Goal: Task Accomplishment & Management: Use online tool/utility

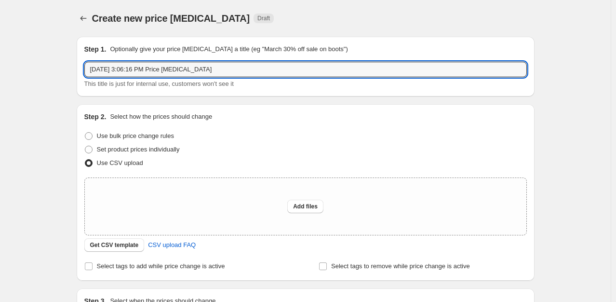
drag, startPoint x: 229, startPoint y: 69, endPoint x: 85, endPoint y: 72, distance: 144.6
click at [85, 72] on div "Step 1. Optionally give your price [MEDICAL_DATA] a title (eg "March 30% off sa…" at bounding box center [306, 67] width 458 height 60
paste input "Miele [DATE]"
drag, startPoint x: 116, startPoint y: 70, endPoint x: 109, endPoint y: 70, distance: 6.8
click at [109, 70] on input "Miele [DATE]" at bounding box center [305, 69] width 443 height 15
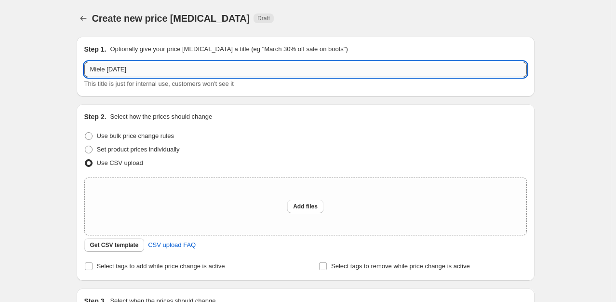
click at [115, 69] on input "Miele [DATE]" at bounding box center [305, 69] width 443 height 15
click at [112, 68] on input "Miele [DATE]" at bounding box center [305, 69] width 443 height 15
type input "Miele [DATE]"
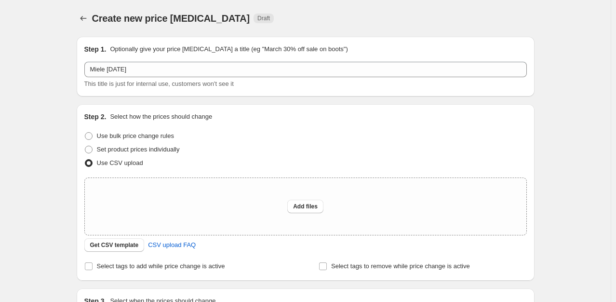
click at [345, 11] on div "Create new price [MEDICAL_DATA]. This page is ready Create new price [MEDICAL_D…" at bounding box center [306, 18] width 458 height 37
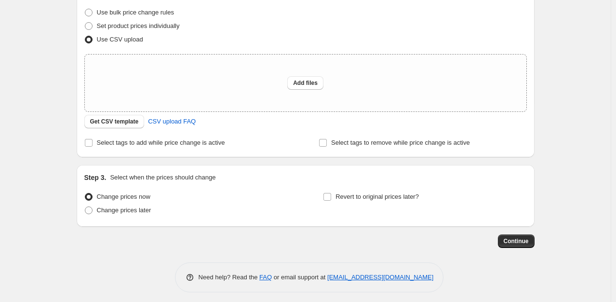
scroll to position [128, 0]
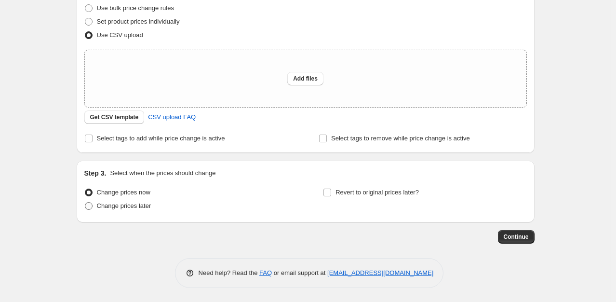
click at [147, 205] on span "Change prices later" at bounding box center [124, 205] width 54 height 7
click at [85, 202] on input "Change prices later" at bounding box center [85, 202] width 0 height 0
radio input "true"
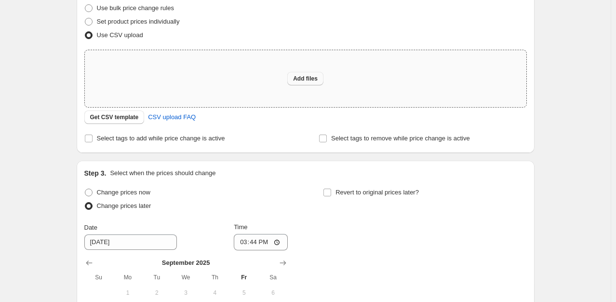
click at [305, 84] on button "Add files" at bounding box center [305, 78] width 36 height 13
type input "C:\fakepath\promo_01_promo_col_5_2025-10-02.csv"
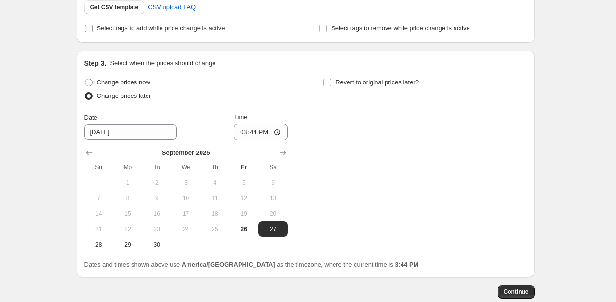
scroll to position [272, 0]
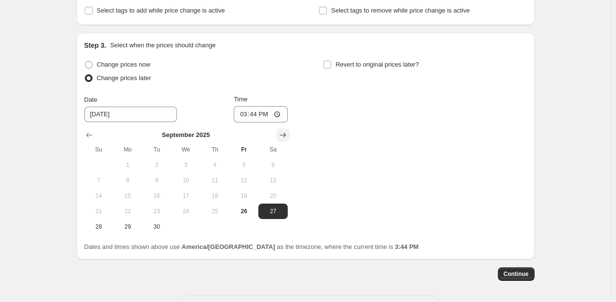
click at [286, 133] on icon "Show next month, October 2025" at bounding box center [283, 135] width 6 height 5
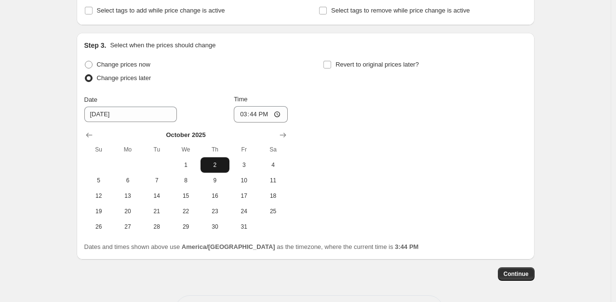
click at [211, 162] on span "2" at bounding box center [214, 165] width 21 height 8
type input "[DATE]"
click at [242, 113] on input "15:44" at bounding box center [261, 114] width 54 height 16
click at [263, 114] on input "12:00" at bounding box center [261, 114] width 54 height 16
type input "00:00"
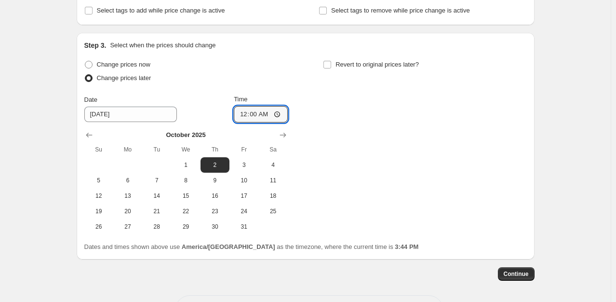
click at [371, 115] on div "Change prices now Change prices later Date [DATE] Time 00:00 [DATE] Su Mo Tu We…" at bounding box center [305, 146] width 443 height 176
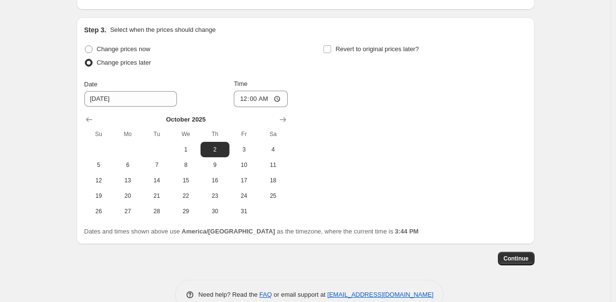
scroll to position [289, 0]
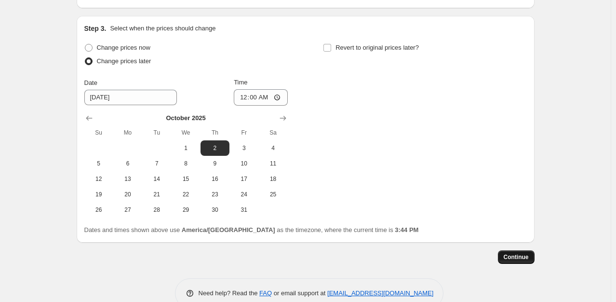
click at [506, 259] on span "Continue" at bounding box center [516, 257] width 25 height 8
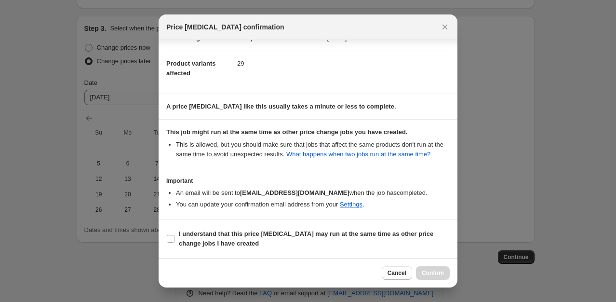
scroll to position [40, 0]
click at [194, 233] on b "I understand that this price [MEDICAL_DATA] may run at the same time as other p…" at bounding box center [306, 238] width 255 height 17
click at [174, 235] on input "I understand that this price [MEDICAL_DATA] may run at the same time as other p…" at bounding box center [171, 239] width 8 height 8
checkbox input "true"
click at [431, 271] on span "Confirm" at bounding box center [433, 273] width 22 height 8
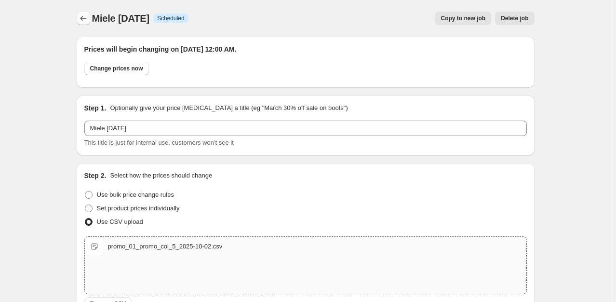
click at [83, 16] on icon "Price change jobs" at bounding box center [84, 18] width 10 height 10
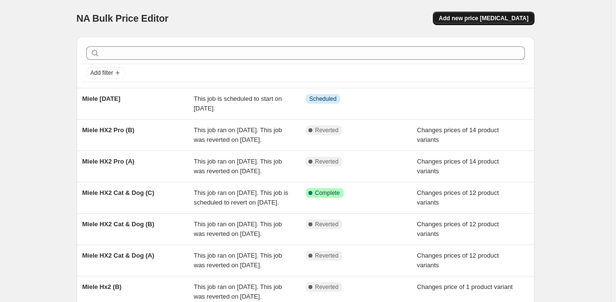
click at [493, 15] on span "Add new price [MEDICAL_DATA]" at bounding box center [484, 18] width 90 height 8
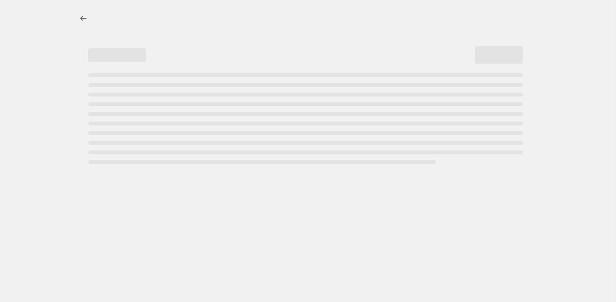
select select "percentage"
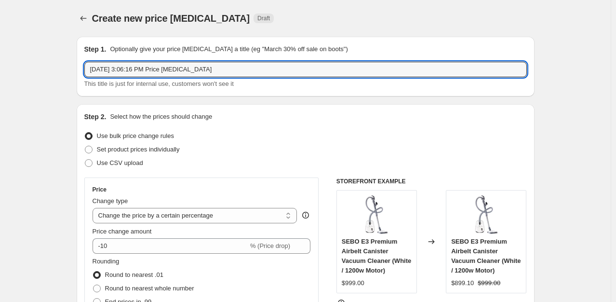
drag, startPoint x: 237, startPoint y: 67, endPoint x: 31, endPoint y: 72, distance: 206.4
paste input "Miele [DATE]"
drag, startPoint x: 116, startPoint y: 72, endPoint x: 111, endPoint y: 71, distance: 4.8
click at [111, 71] on input "Miele [DATE]" at bounding box center [305, 69] width 443 height 15
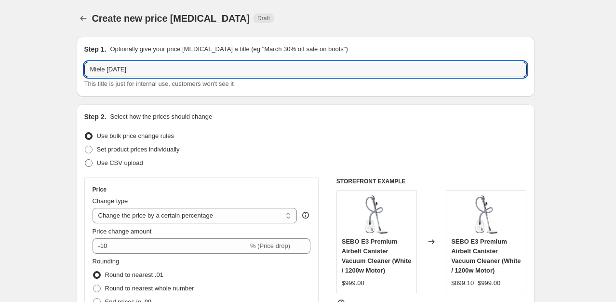
type input "Miele [DATE]"
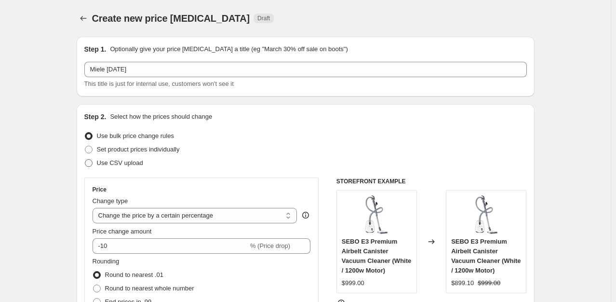
click at [127, 166] on span "Use CSV upload" at bounding box center [120, 162] width 46 height 7
click at [85, 160] on input "Use CSV upload" at bounding box center [85, 159] width 0 height 0
radio input "true"
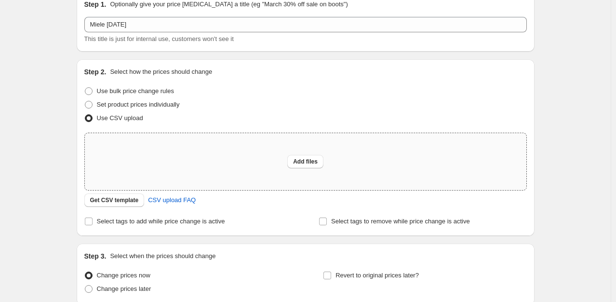
scroll to position [48, 0]
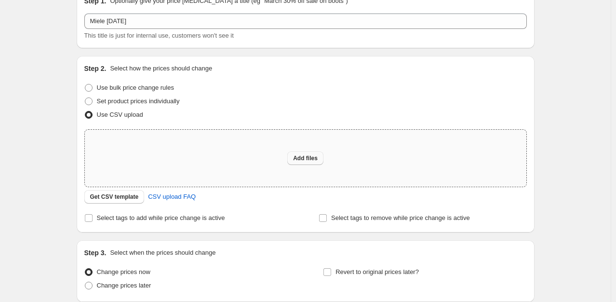
click at [307, 156] on span "Add files" at bounding box center [305, 158] width 25 height 8
type input "C:\fakepath\promo_02_promo_col_6_2025-10-06.csv"
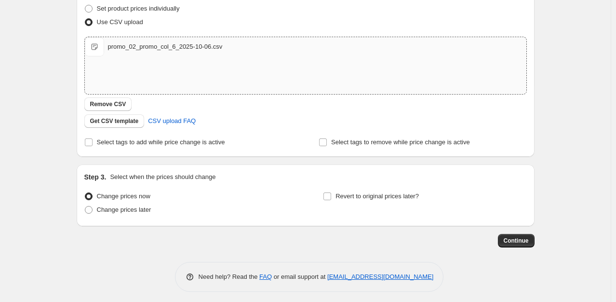
scroll to position [145, 0]
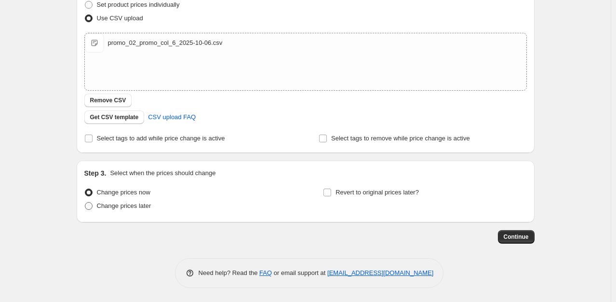
click at [141, 202] on span "Change prices later" at bounding box center [124, 205] width 54 height 7
click at [85, 202] on input "Change prices later" at bounding box center [85, 202] width 0 height 0
radio input "true"
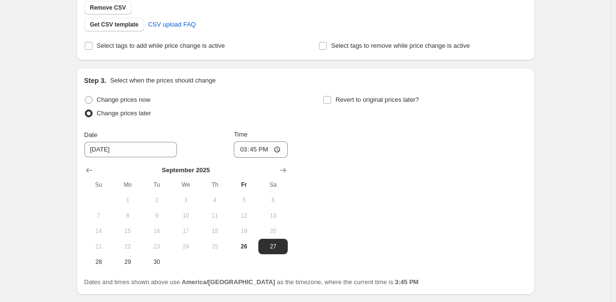
scroll to position [241, 0]
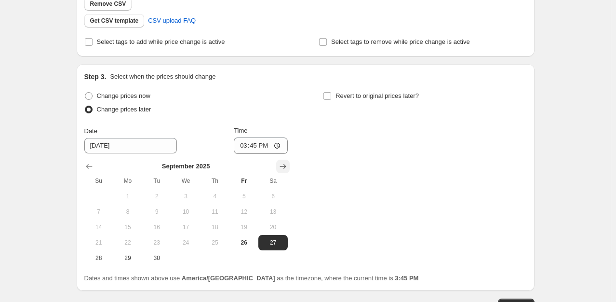
click at [285, 165] on icon "Show next month, October 2025" at bounding box center [283, 166] width 10 height 10
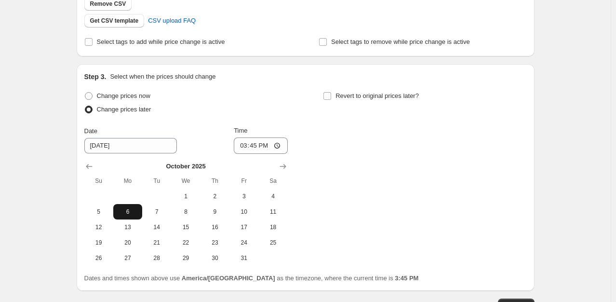
click at [131, 214] on span "6" at bounding box center [127, 212] width 21 height 8
type input "[DATE]"
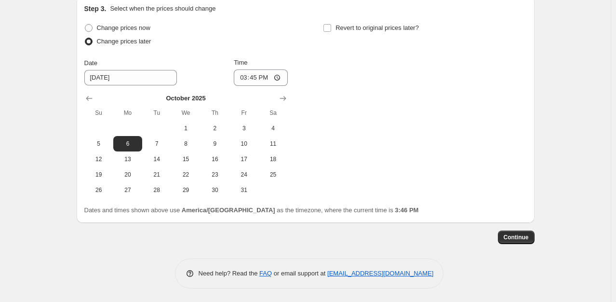
scroll to position [309, 0]
click at [243, 80] on input "15:45" at bounding box center [261, 77] width 54 height 16
type input "00:00"
click at [523, 239] on span "Continue" at bounding box center [516, 237] width 25 height 8
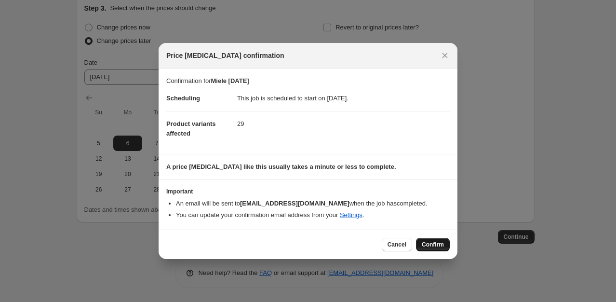
click at [427, 241] on span "Confirm" at bounding box center [433, 245] width 22 height 8
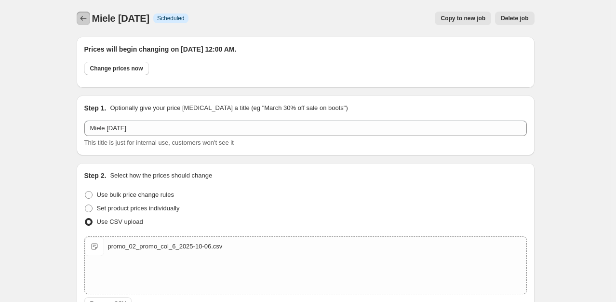
click at [88, 18] on icon "Price change jobs" at bounding box center [84, 18] width 10 height 10
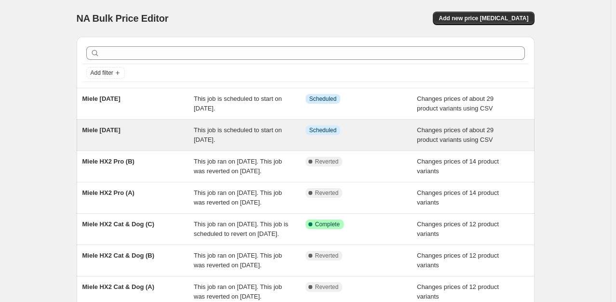
click at [226, 129] on span "This job is scheduled to start on [DATE]." at bounding box center [238, 134] width 88 height 17
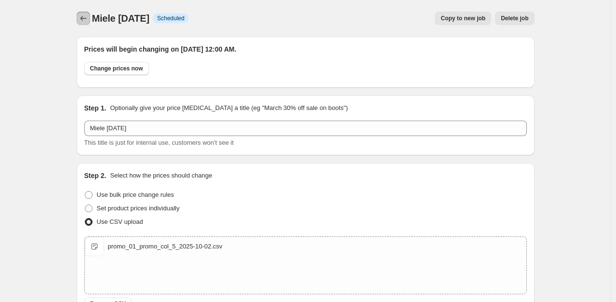
click at [85, 13] on button "Price change jobs" at bounding box center [83, 18] width 13 height 13
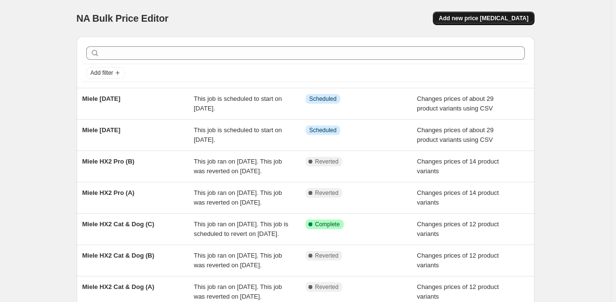
click at [480, 20] on span "Add new price [MEDICAL_DATA]" at bounding box center [484, 18] width 90 height 8
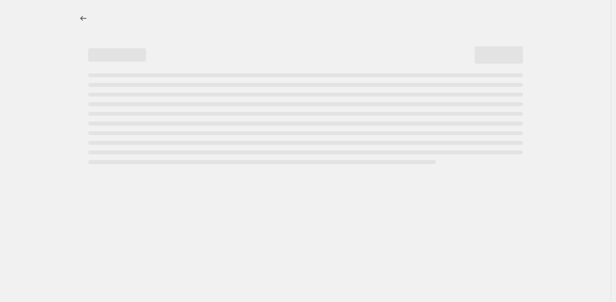
select select "percentage"
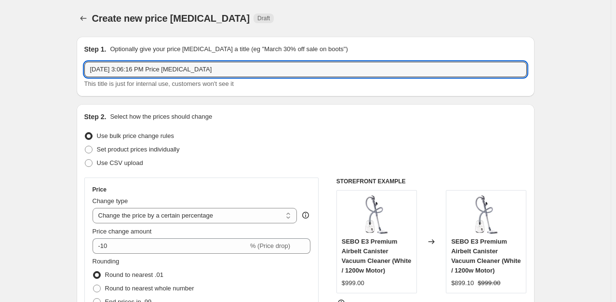
drag, startPoint x: 222, startPoint y: 68, endPoint x: 0, endPoint y: 68, distance: 221.7
paste input "Miele [DATE]"
drag, startPoint x: 116, startPoint y: 70, endPoint x: 110, endPoint y: 69, distance: 6.3
click at [110, 69] on input "Miele [DATE]" at bounding box center [305, 69] width 443 height 15
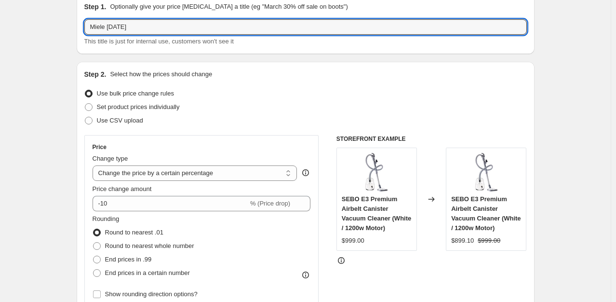
scroll to position [48, 0]
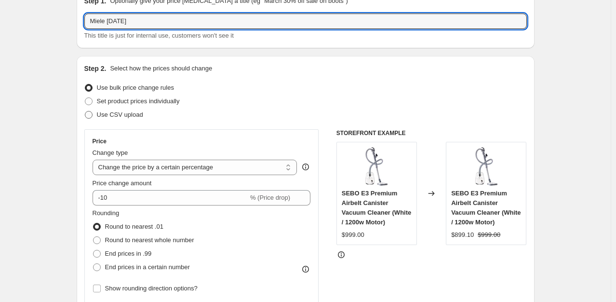
type input "Miele [DATE]"
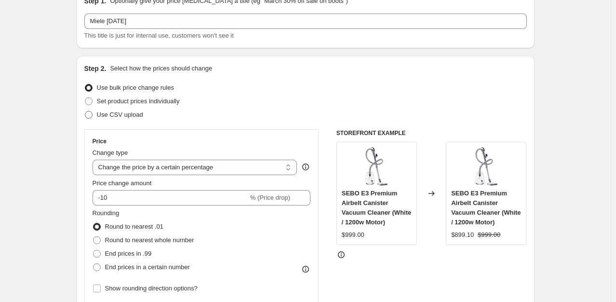
click at [133, 117] on span "Use CSV upload" at bounding box center [120, 114] width 46 height 7
click at [85, 111] on input "Use CSV upload" at bounding box center [85, 111] width 0 height 0
radio input "true"
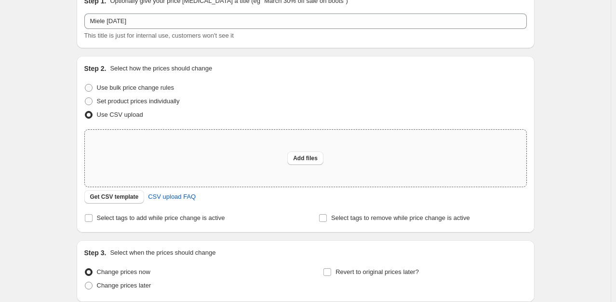
click at [273, 162] on div "Add files" at bounding box center [306, 158] width 442 height 57
type input "C:\fakepath\promo_03_Amazon_Prime_Big_Deal_Days_[DATE].csv"
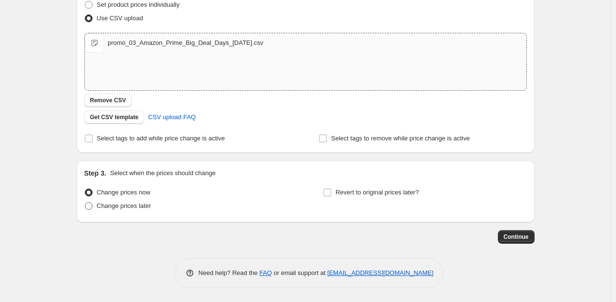
click at [140, 208] on span "Change prices later" at bounding box center [124, 205] width 54 height 7
click at [85, 202] on input "Change prices later" at bounding box center [85, 202] width 0 height 0
radio input "true"
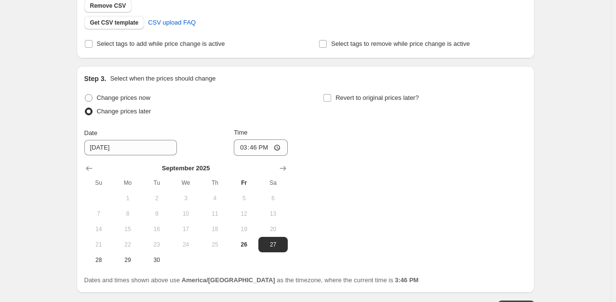
scroll to position [241, 0]
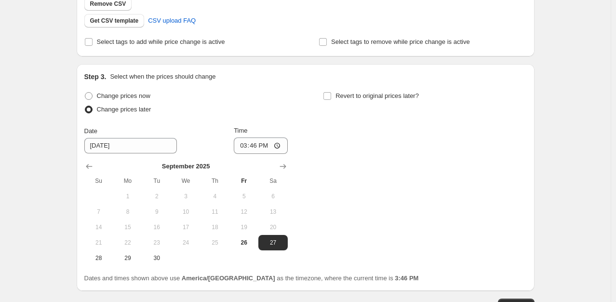
click at [292, 166] on div "Change prices now Change prices later Date [DATE] Time 15:46 [DATE] Su Mo Tu We…" at bounding box center [305, 177] width 443 height 176
click at [286, 166] on icon "Show next month, October 2025" at bounding box center [283, 166] width 6 height 5
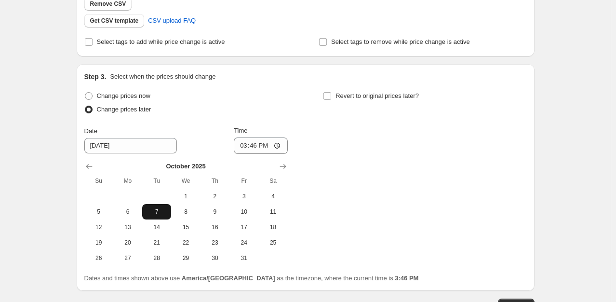
click at [154, 213] on span "7" at bounding box center [156, 212] width 21 height 8
type input "[DATE]"
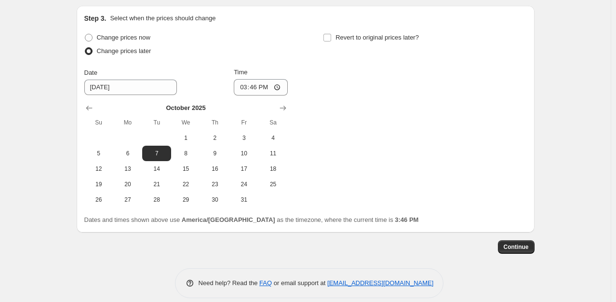
scroll to position [309, 0]
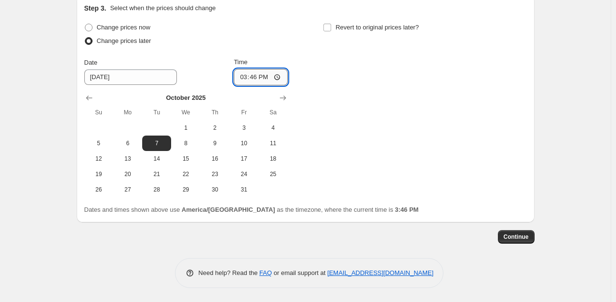
click at [241, 74] on input "15:46" at bounding box center [261, 77] width 54 height 16
click at [258, 76] on input "12:00" at bounding box center [261, 77] width 54 height 16
click at [263, 76] on input "12:00" at bounding box center [261, 77] width 54 height 16
type input "00:00"
click at [507, 236] on span "Continue" at bounding box center [516, 237] width 25 height 8
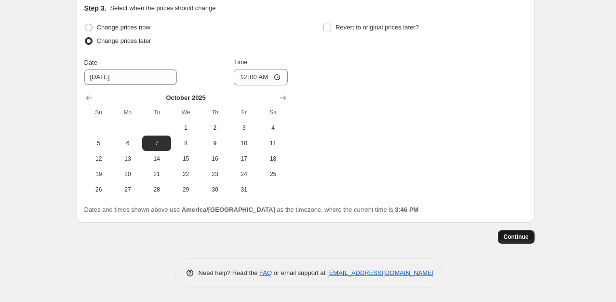
scroll to position [0, 0]
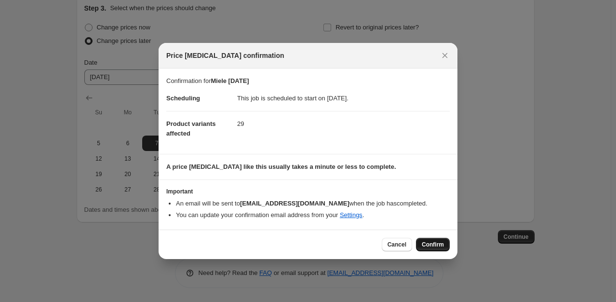
click at [425, 241] on span "Confirm" at bounding box center [433, 245] width 22 height 8
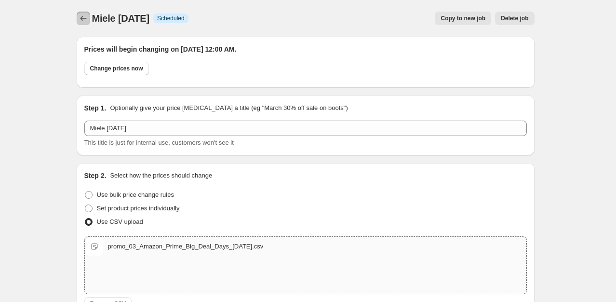
click at [88, 20] on icon "Price change jobs" at bounding box center [84, 18] width 10 height 10
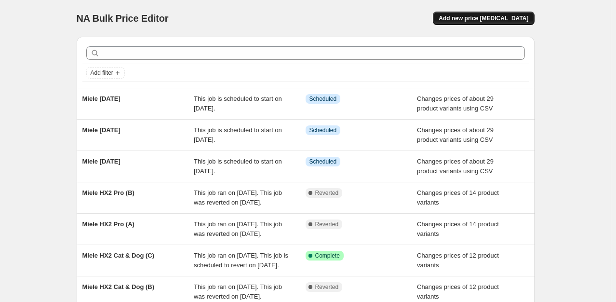
click at [473, 18] on span "Add new price [MEDICAL_DATA]" at bounding box center [484, 18] width 90 height 8
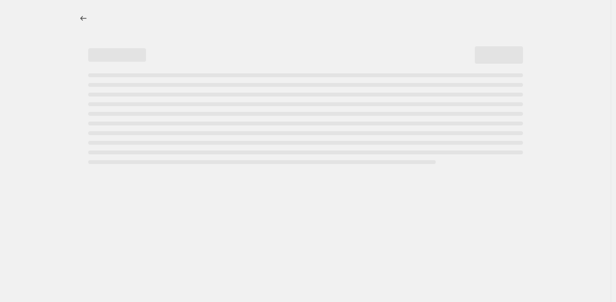
select select "percentage"
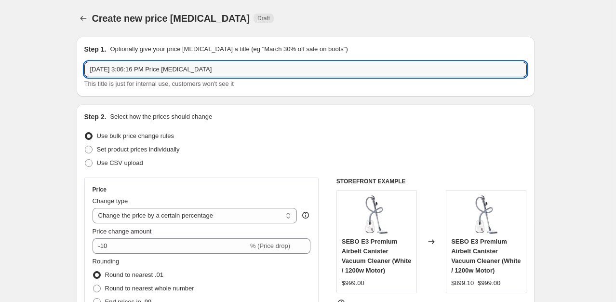
drag, startPoint x: 235, startPoint y: 73, endPoint x: 7, endPoint y: 70, distance: 228.0
paste input "Miele [DATE]"
drag, startPoint x: 118, startPoint y: 69, endPoint x: 110, endPoint y: 67, distance: 7.5
click at [110, 67] on input "Miele [DATE]" at bounding box center [305, 69] width 443 height 15
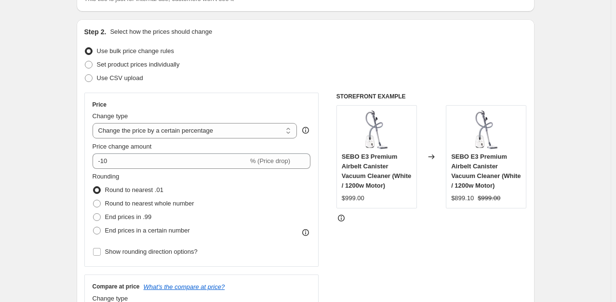
scroll to position [96, 0]
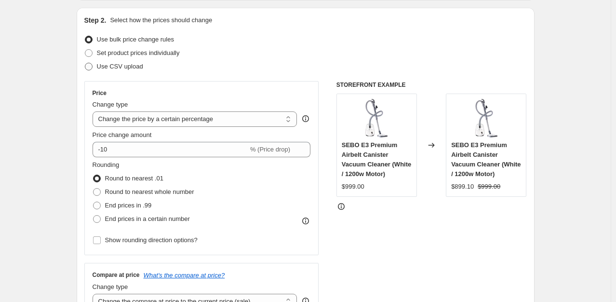
type input "Miele [DATE]"
click at [130, 65] on span "Use CSV upload" at bounding box center [120, 66] width 46 height 7
click at [85, 63] on input "Use CSV upload" at bounding box center [85, 63] width 0 height 0
radio input "true"
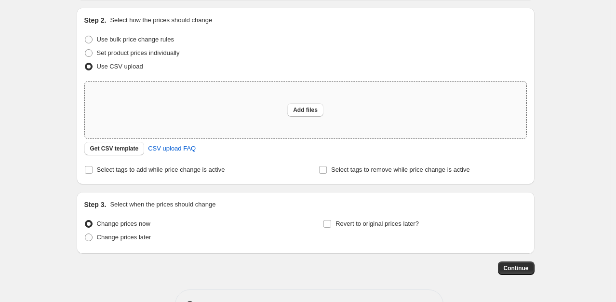
click at [279, 112] on div "Add files" at bounding box center [306, 109] width 442 height 57
type input "C:\fakepath\promo_05_[DATE]_[DATE].csv"
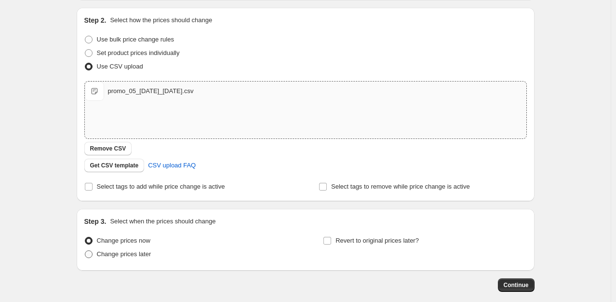
click at [151, 254] on span "Change prices later" at bounding box center [124, 253] width 54 height 7
click at [85, 251] on input "Change prices later" at bounding box center [85, 250] width 0 height 0
radio input "true"
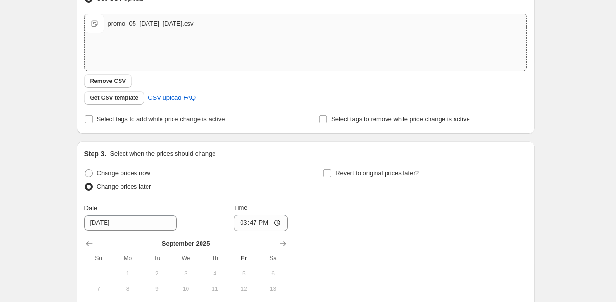
scroll to position [241, 0]
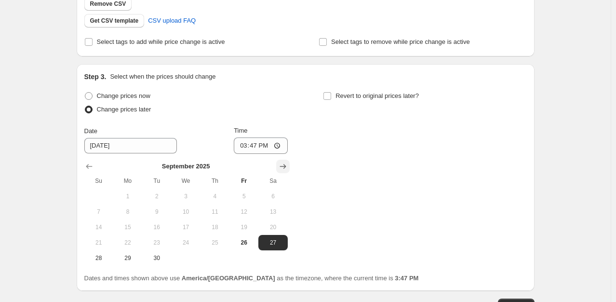
click at [285, 166] on icon "Show next month, October 2025" at bounding box center [283, 166] width 6 height 5
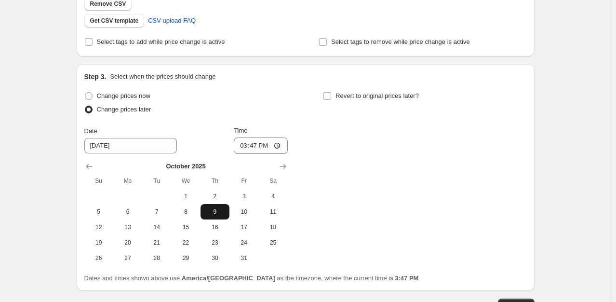
click at [220, 213] on span "9" at bounding box center [214, 212] width 21 height 8
type input "[DATE]"
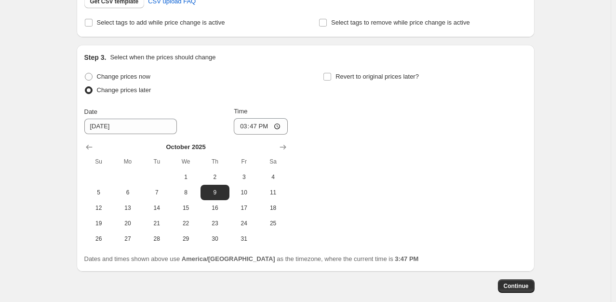
scroll to position [309, 0]
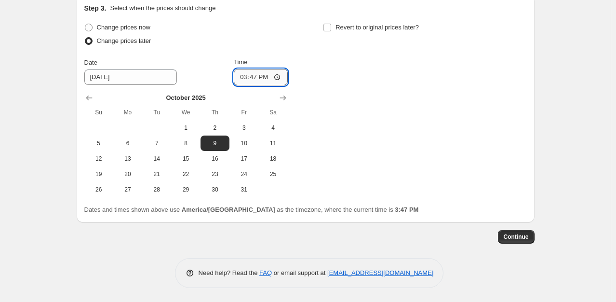
click at [241, 78] on input "15:47" at bounding box center [261, 77] width 54 height 16
type input "00:00"
click at [517, 234] on span "Continue" at bounding box center [516, 237] width 25 height 8
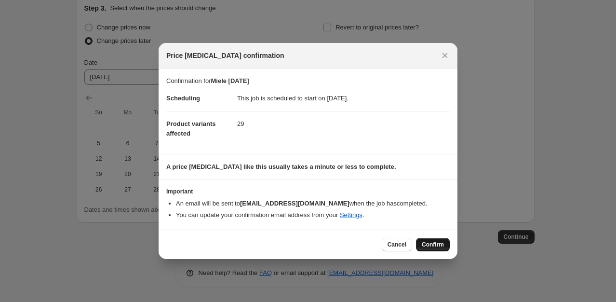
click at [422, 244] on span "Confirm" at bounding box center [433, 245] width 22 height 8
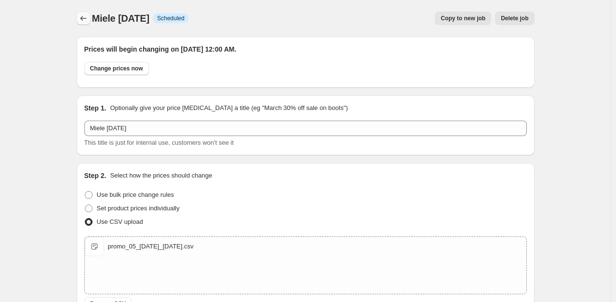
click at [87, 17] on icon "Price change jobs" at bounding box center [84, 18] width 10 height 10
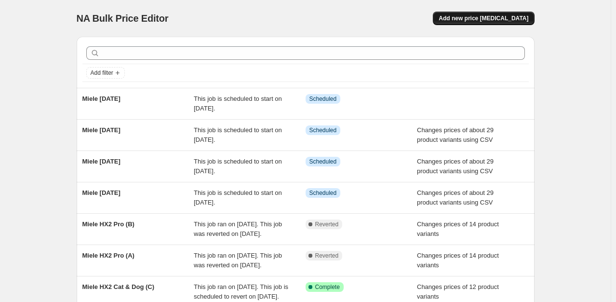
click at [489, 20] on span "Add new price [MEDICAL_DATA]" at bounding box center [484, 18] width 90 height 8
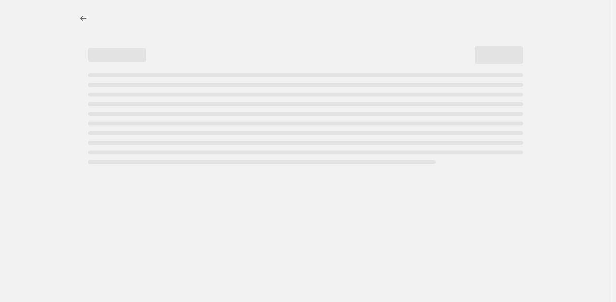
select select "percentage"
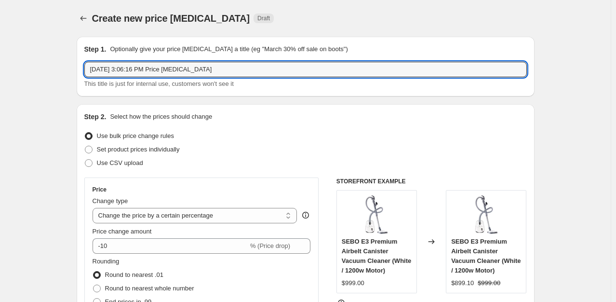
drag, startPoint x: 118, startPoint y: 75, endPoint x: -27, endPoint y: 57, distance: 145.2
click at [0, 57] on html "Home Settings Plans Skip to content Create new price [MEDICAL_DATA]. This page …" at bounding box center [308, 151] width 616 height 302
paste input "Miele [DATE]"
click at [112, 69] on input "Miele [DATE]" at bounding box center [305, 69] width 443 height 15
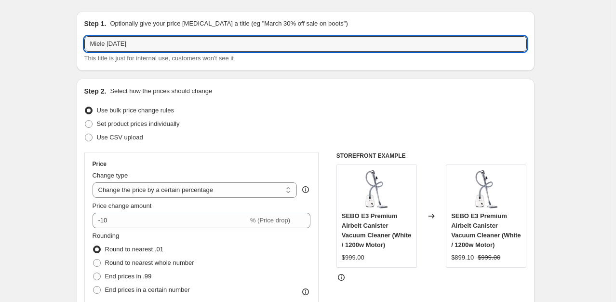
scroll to position [96, 0]
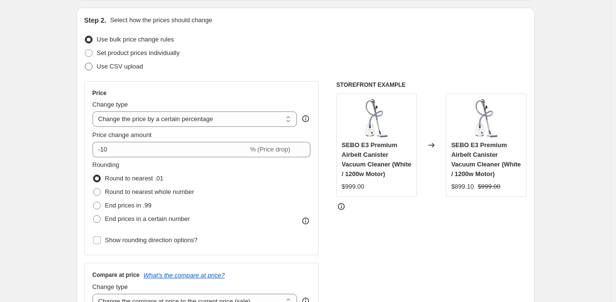
type input "Miele [DATE]"
click at [124, 64] on span "Use CSV upload" at bounding box center [120, 66] width 46 height 7
click at [85, 63] on input "Use CSV upload" at bounding box center [85, 63] width 0 height 0
radio input "true"
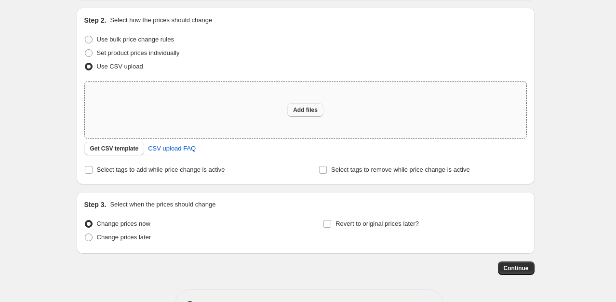
click at [307, 108] on span "Add files" at bounding box center [305, 110] width 25 height 8
type input "C:\fakepath\promo_06_promo_col_10_2025-10-16.csv"
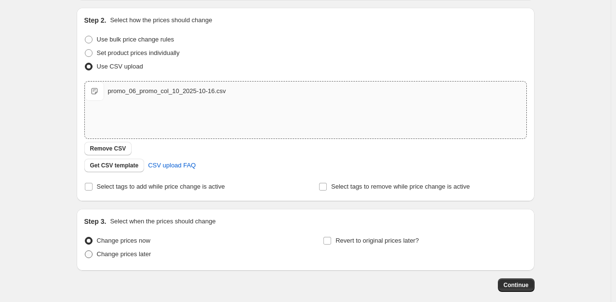
click at [135, 257] on span "Change prices later" at bounding box center [124, 253] width 54 height 7
click at [85, 251] on input "Change prices later" at bounding box center [85, 250] width 0 height 0
radio input "true"
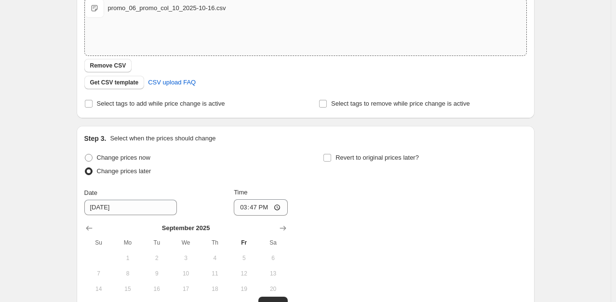
scroll to position [193, 0]
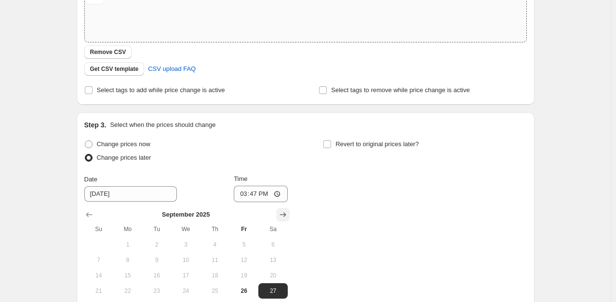
click at [282, 217] on icon "Show next month, October 2025" at bounding box center [283, 215] width 10 height 10
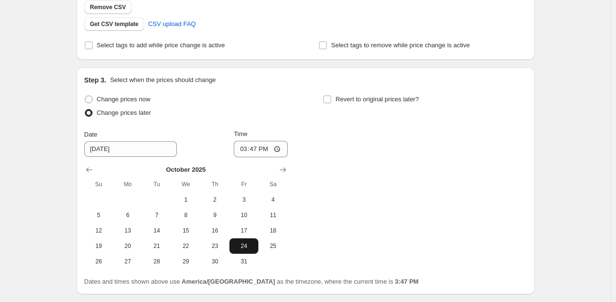
scroll to position [241, 0]
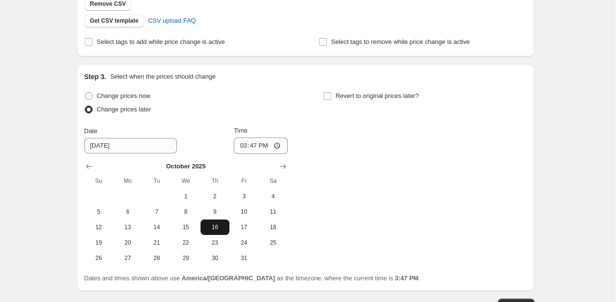
click at [222, 226] on span "16" at bounding box center [214, 227] width 21 height 8
type input "[DATE]"
click at [242, 146] on input "15:47" at bounding box center [261, 145] width 54 height 16
type input "00:00"
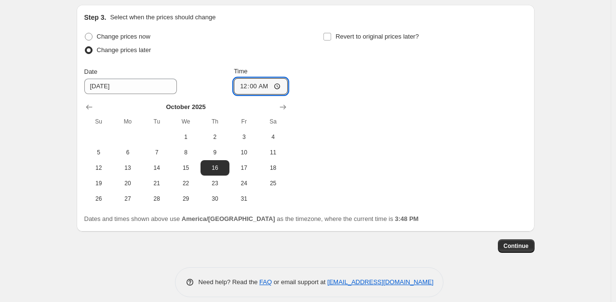
scroll to position [309, 0]
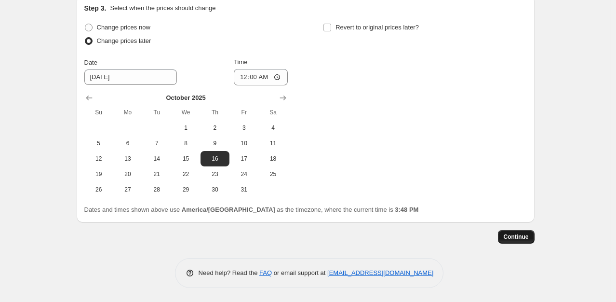
click at [518, 239] on span "Continue" at bounding box center [516, 237] width 25 height 8
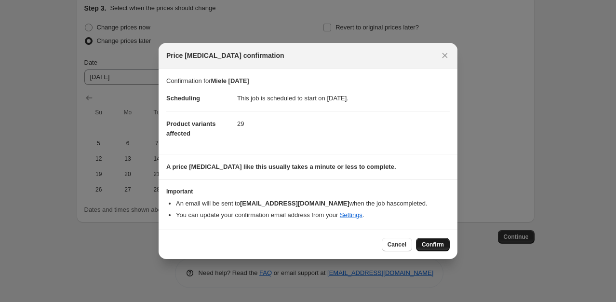
click at [427, 243] on span "Confirm" at bounding box center [433, 245] width 22 height 8
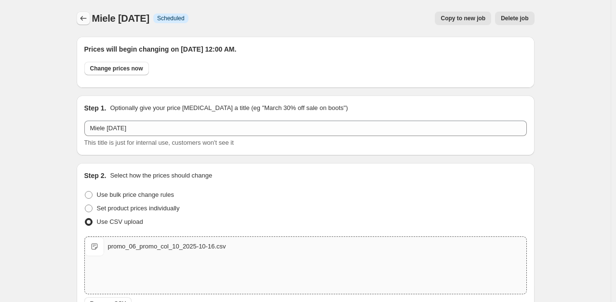
click at [80, 16] on icon "Price change jobs" at bounding box center [84, 18] width 10 height 10
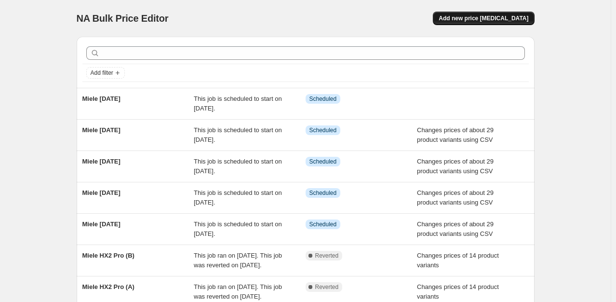
click at [492, 20] on span "Add new price [MEDICAL_DATA]" at bounding box center [484, 18] width 90 height 8
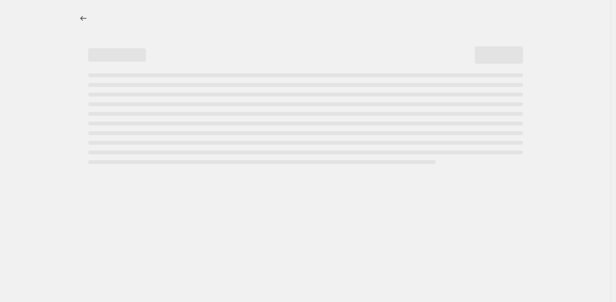
select select "percentage"
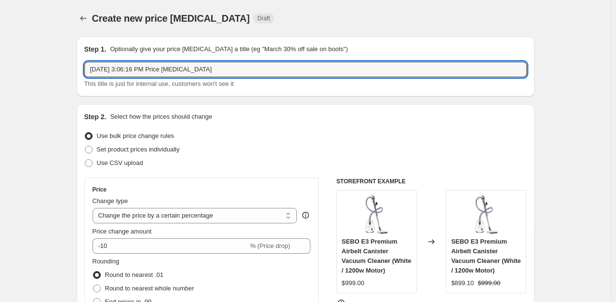
drag, startPoint x: 232, startPoint y: 70, endPoint x: 2, endPoint y: 59, distance: 230.2
paste input "Miele [DATE]"
drag, startPoint x: 118, startPoint y: 70, endPoint x: 110, endPoint y: 68, distance: 7.5
click at [110, 68] on input "Miele [DATE]" at bounding box center [305, 69] width 443 height 15
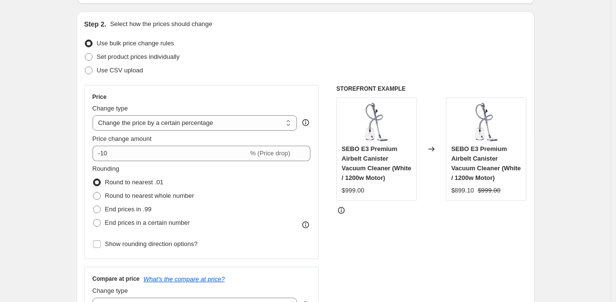
scroll to position [96, 0]
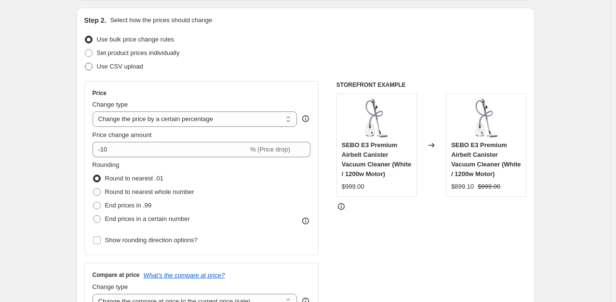
type input "Miele [DATE]"
click at [123, 68] on span "Use CSV upload" at bounding box center [120, 66] width 46 height 7
click at [85, 63] on input "Use CSV upload" at bounding box center [85, 63] width 0 height 0
radio input "true"
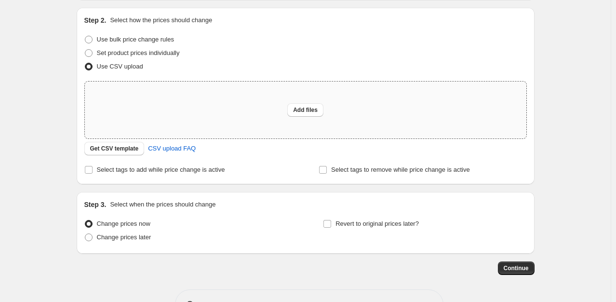
click at [283, 108] on div "Add files" at bounding box center [306, 109] width 442 height 57
type input "C:\fakepath\promo_07_promo_col_11_2025-10-23.csv"
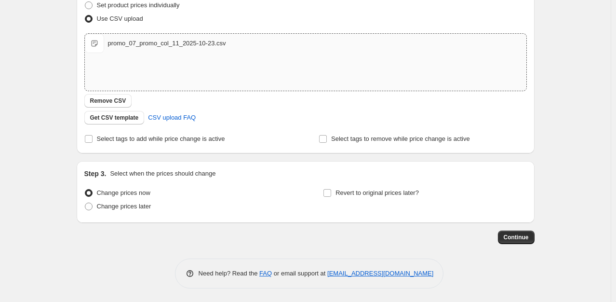
scroll to position [145, 0]
click at [117, 201] on span "Change prices later" at bounding box center [124, 206] width 54 height 10
click at [85, 202] on input "Change prices later" at bounding box center [85, 202] width 0 height 0
radio input "true"
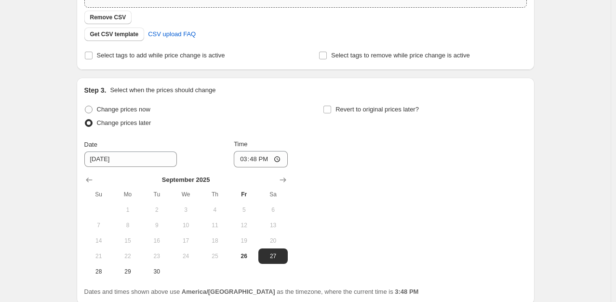
scroll to position [241, 0]
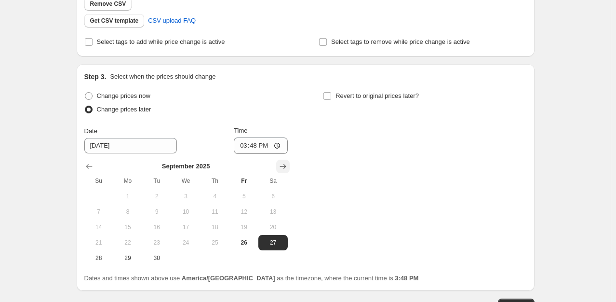
click at [285, 168] on icon "Show next month, October 2025" at bounding box center [283, 166] width 10 height 10
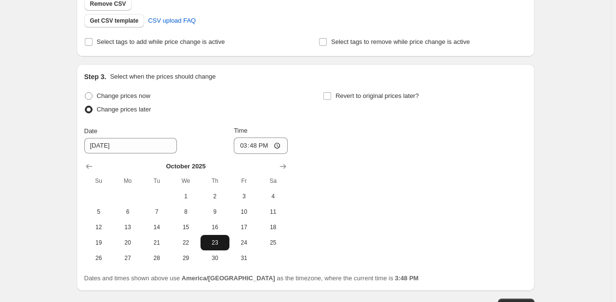
click at [216, 241] on span "23" at bounding box center [214, 243] width 21 height 8
type input "[DATE]"
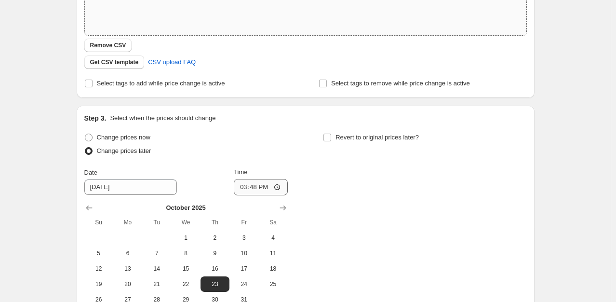
scroll to position [193, 0]
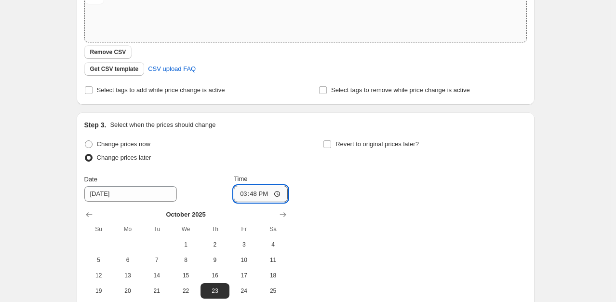
click at [243, 194] on input "15:48" at bounding box center [261, 194] width 54 height 16
click at [266, 194] on input "12:00" at bounding box center [261, 194] width 54 height 16
type input "00:00"
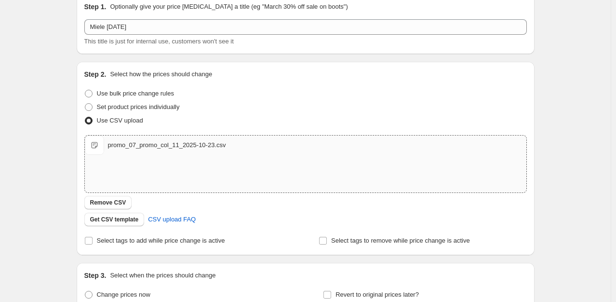
scroll to position [309, 0]
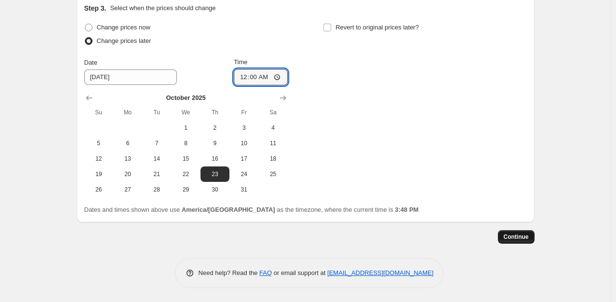
click at [523, 236] on span "Continue" at bounding box center [516, 237] width 25 height 8
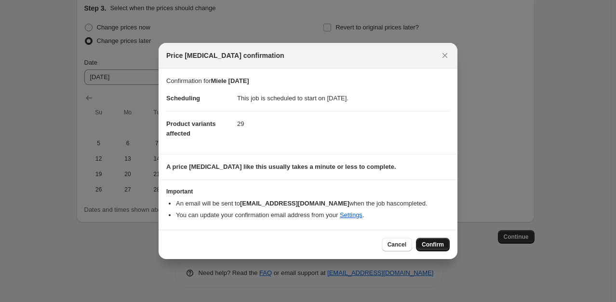
click at [432, 244] on span "Confirm" at bounding box center [433, 245] width 22 height 8
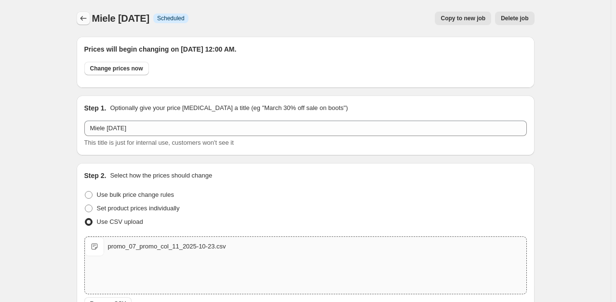
click at [86, 20] on icon "Price change jobs" at bounding box center [84, 18] width 10 height 10
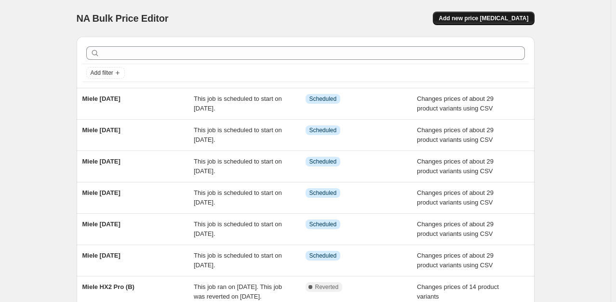
click at [479, 23] on button "Add new price [MEDICAL_DATA]" at bounding box center [483, 18] width 101 height 13
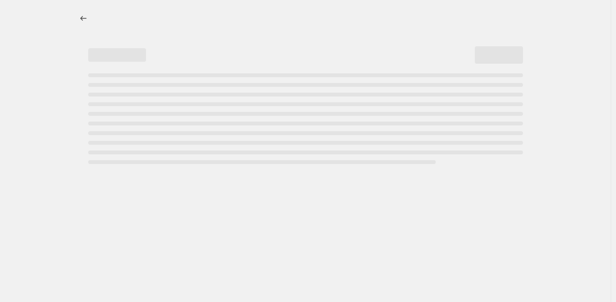
select select "percentage"
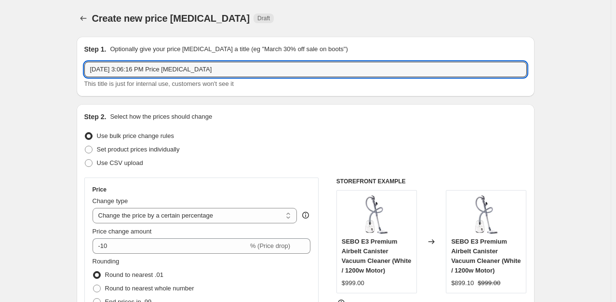
drag, startPoint x: 236, startPoint y: 72, endPoint x: 18, endPoint y: 57, distance: 218.4
paste input "Miele [DATE]"
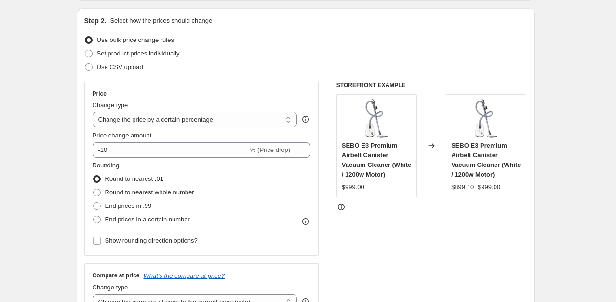
scroll to position [96, 0]
type input "Miele [DATE]"
click at [128, 68] on span "Use CSV upload" at bounding box center [120, 66] width 46 height 7
click at [85, 63] on input "Use CSV upload" at bounding box center [85, 63] width 0 height 0
radio input "true"
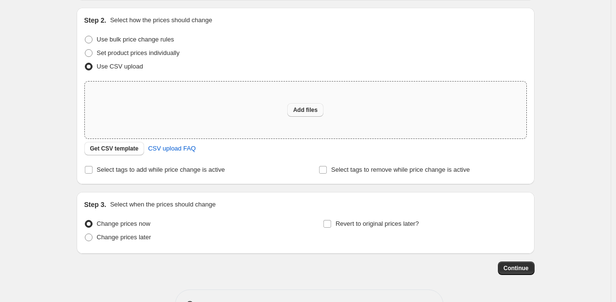
click at [322, 110] on button "Add files" at bounding box center [305, 109] width 36 height 13
type input "C:\fakepath\promo_08_promo_col_12_2025-10-30.csv"
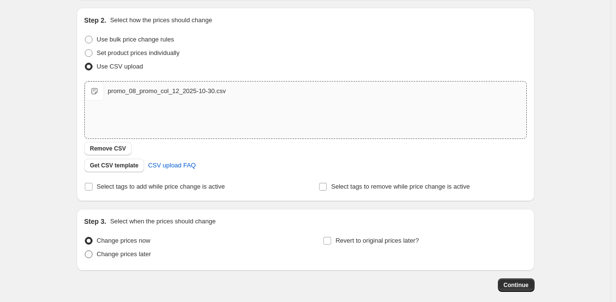
click at [128, 255] on span "Change prices later" at bounding box center [124, 253] width 54 height 7
click at [85, 251] on input "Change prices later" at bounding box center [85, 250] width 0 height 0
radio input "true"
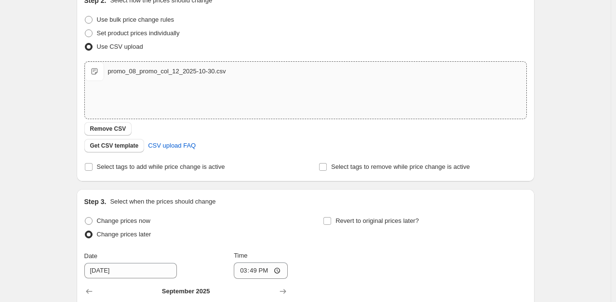
scroll to position [193, 0]
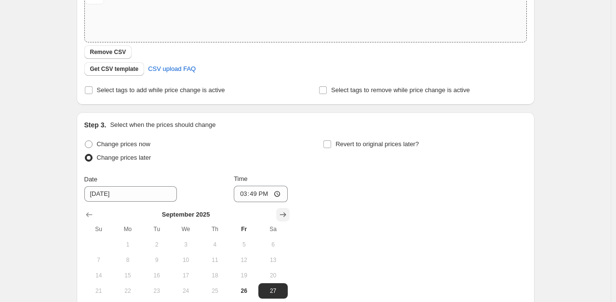
click at [281, 217] on icon "Show next month, October 2025" at bounding box center [283, 215] width 10 height 10
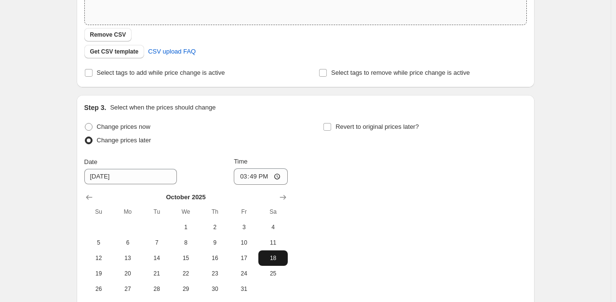
scroll to position [241, 0]
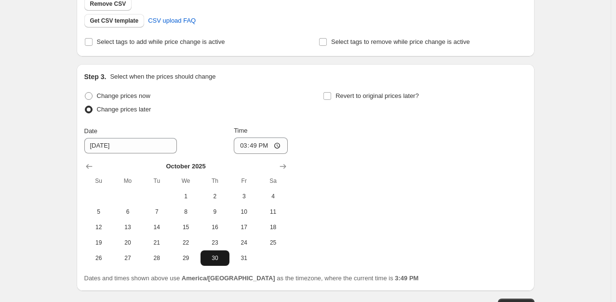
click at [212, 255] on span "30" at bounding box center [214, 258] width 21 height 8
type input "[DATE]"
click at [241, 149] on input "15:49" at bounding box center [261, 145] width 54 height 16
click at [262, 145] on input "12:00" at bounding box center [261, 145] width 54 height 16
type input "00:00"
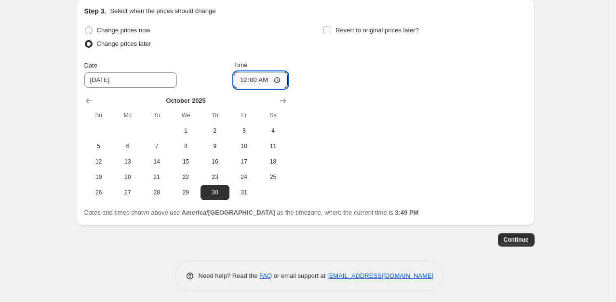
scroll to position [309, 0]
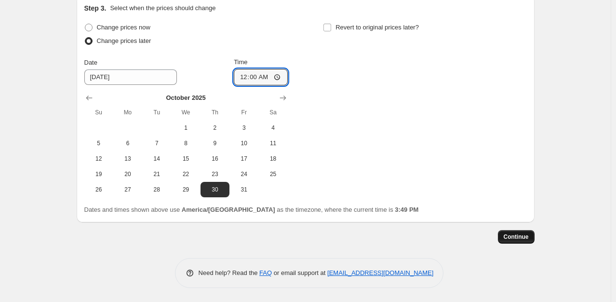
click at [511, 231] on button "Continue" at bounding box center [516, 236] width 37 height 13
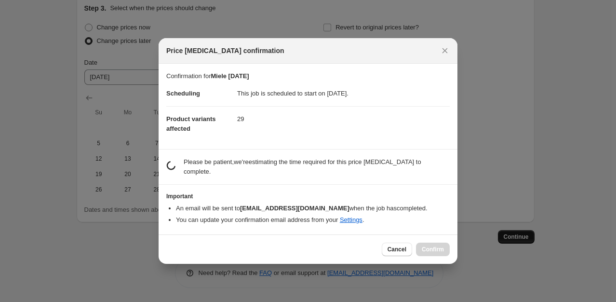
scroll to position [0, 0]
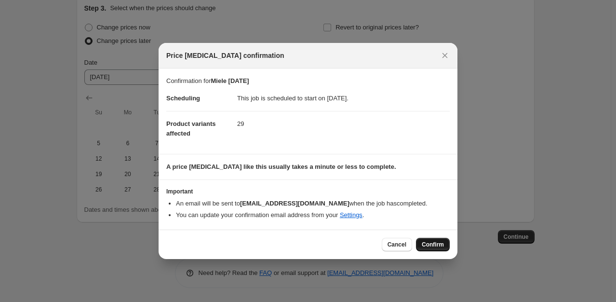
click at [432, 246] on span "Confirm" at bounding box center [433, 245] width 22 height 8
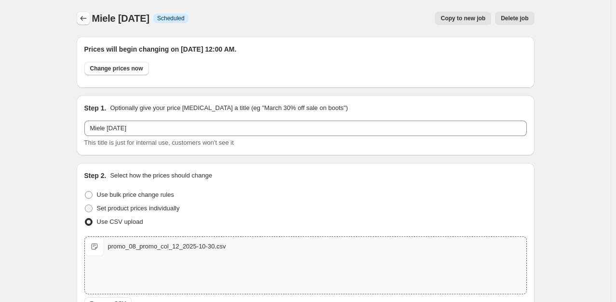
click at [90, 18] on button "Price change jobs" at bounding box center [83, 18] width 13 height 13
